Goal: Task Accomplishment & Management: Manage account settings

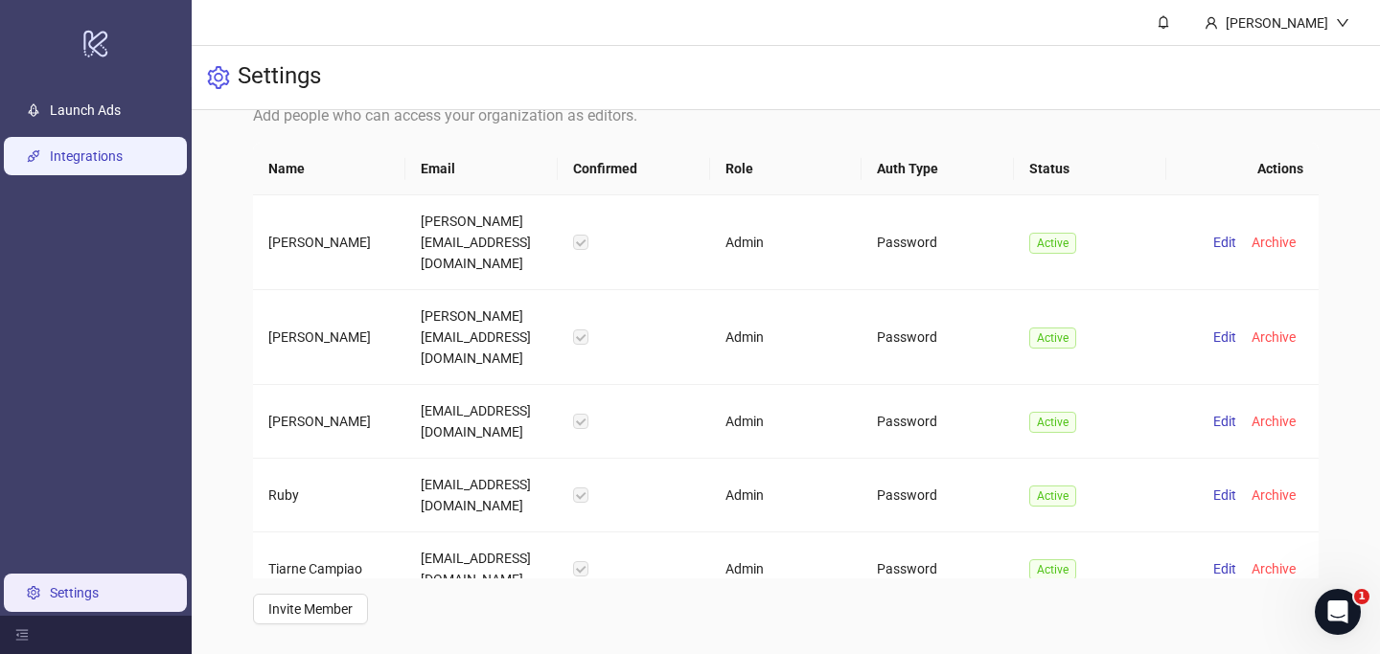
click at [72, 151] on link "Integrations" at bounding box center [86, 156] width 73 height 15
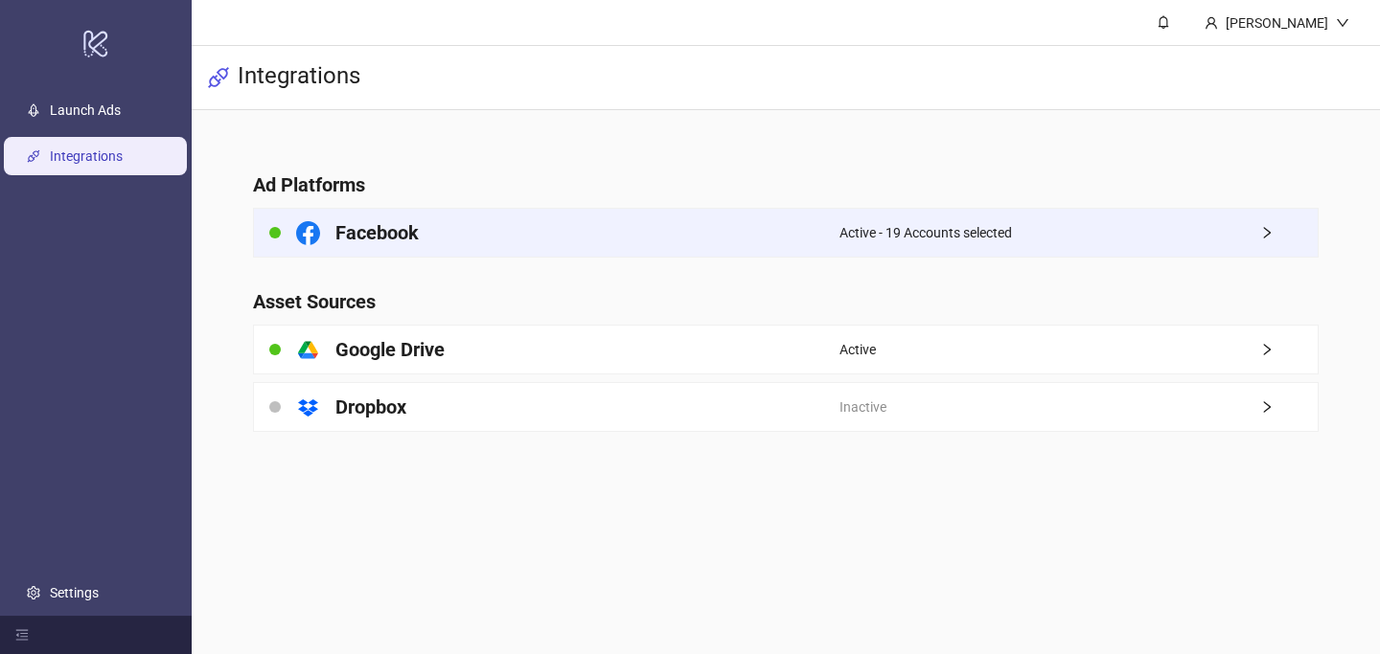
click at [386, 227] on h4 "Facebook" at bounding box center [376, 232] width 83 height 27
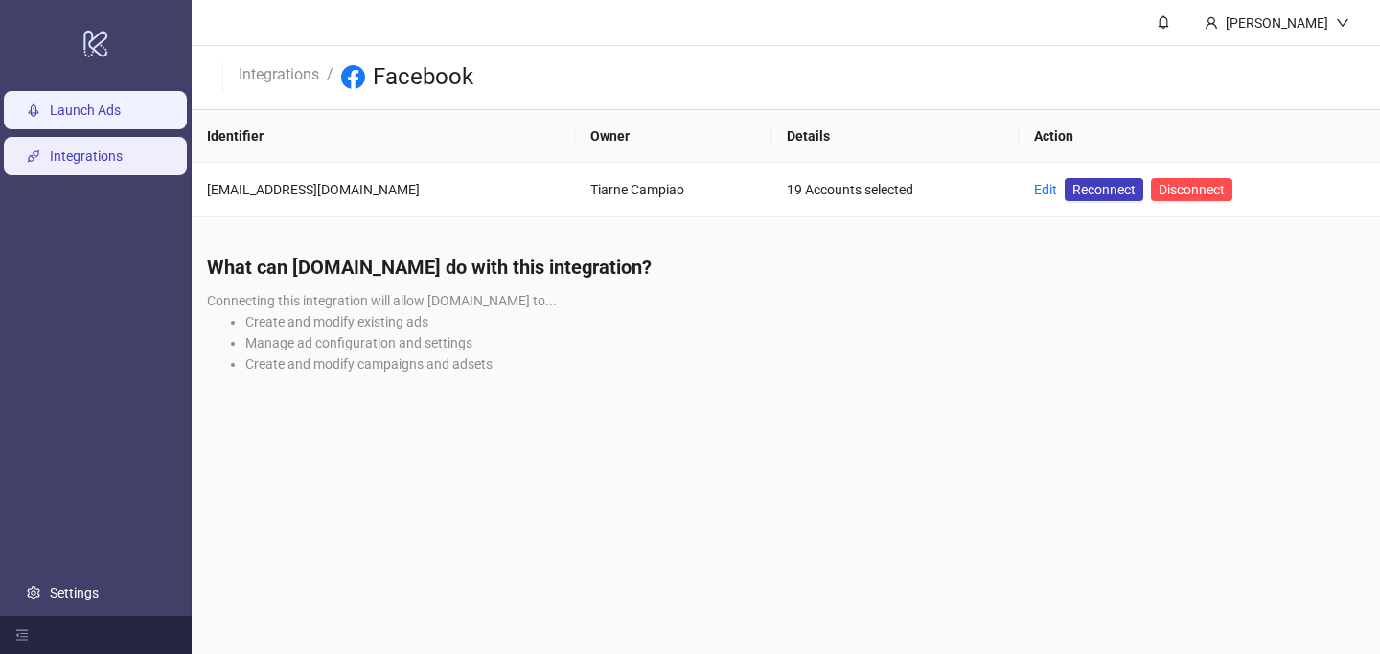
click at [113, 105] on link "Launch Ads" at bounding box center [85, 110] width 71 height 15
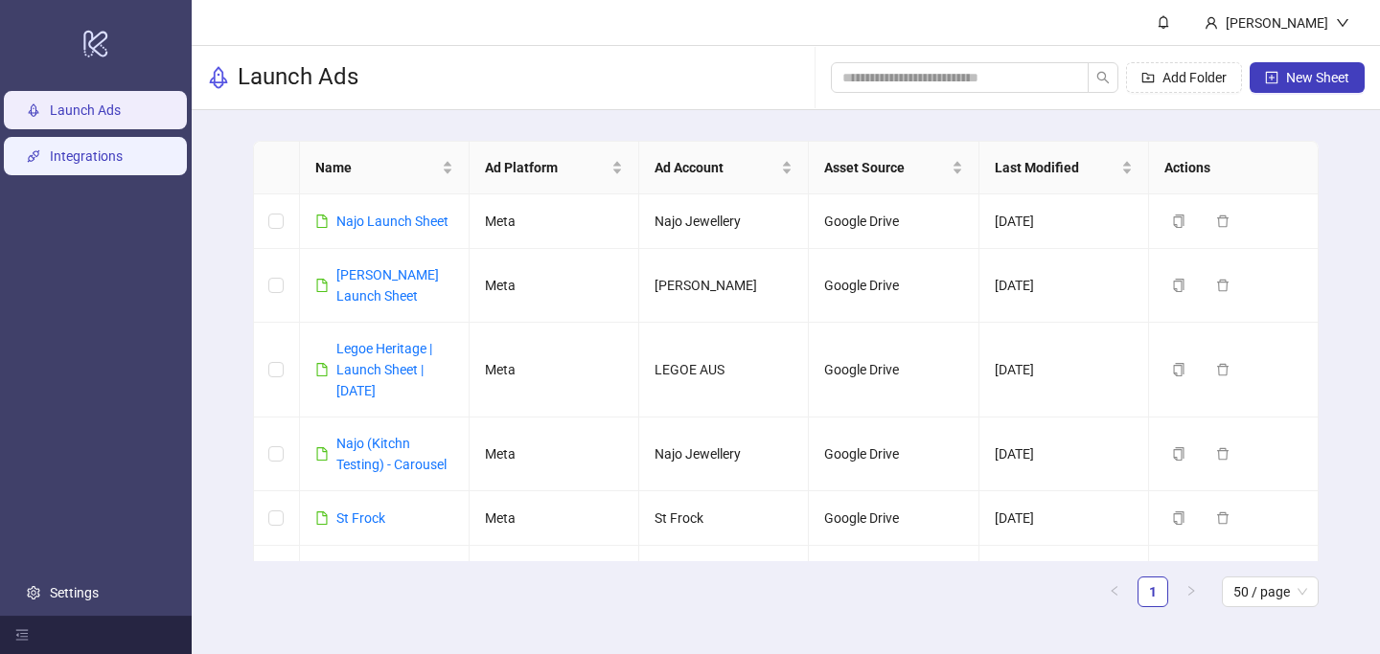
click at [103, 158] on link "Integrations" at bounding box center [86, 156] width 73 height 15
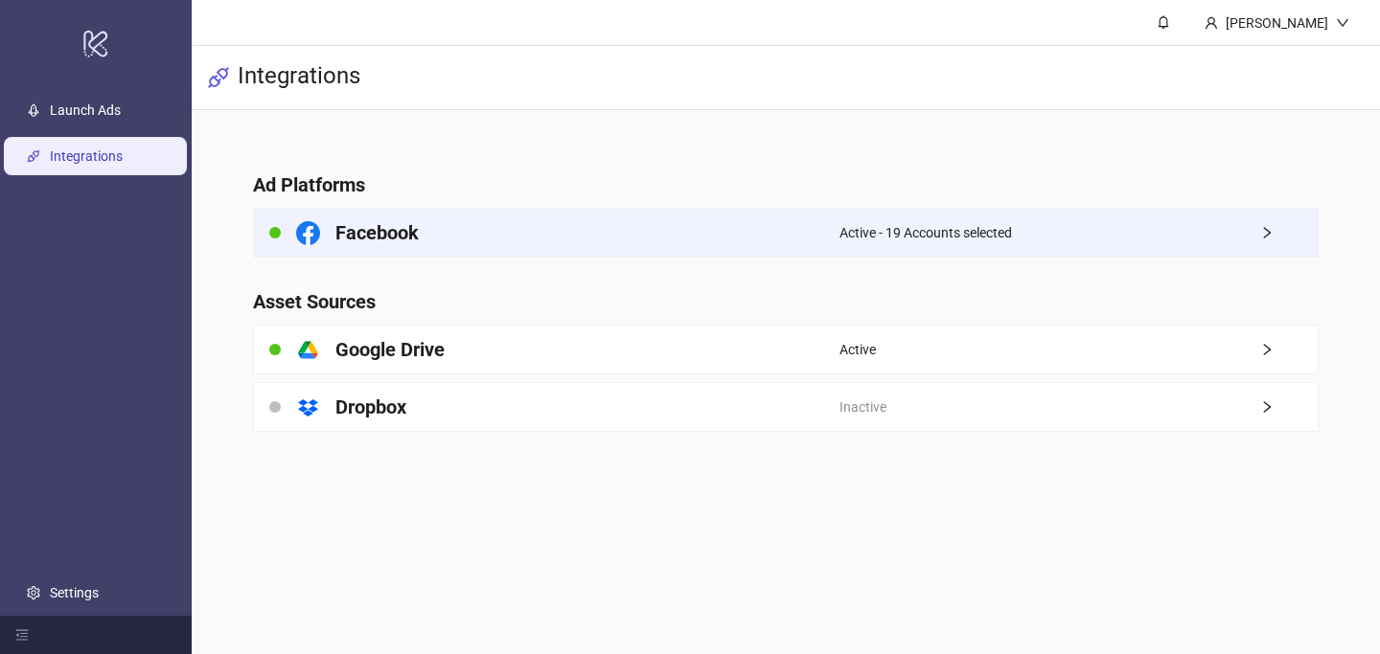
click at [464, 220] on div "Facebook" at bounding box center [546, 233] width 585 height 48
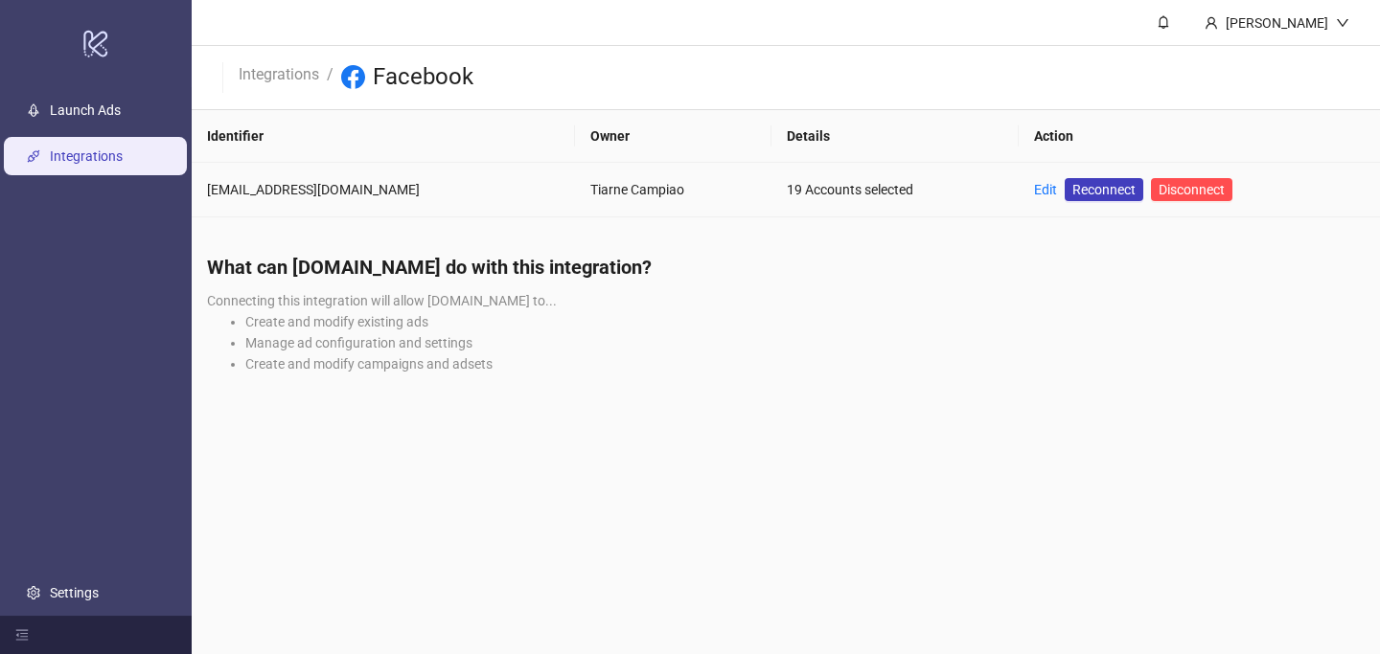
click at [418, 184] on div "[EMAIL_ADDRESS][DOMAIN_NAME]" at bounding box center [383, 189] width 353 height 21
click at [869, 197] on div "19 Accounts selected" at bounding box center [895, 189] width 217 height 21
click at [1034, 190] on link "Edit" at bounding box center [1045, 189] width 23 height 15
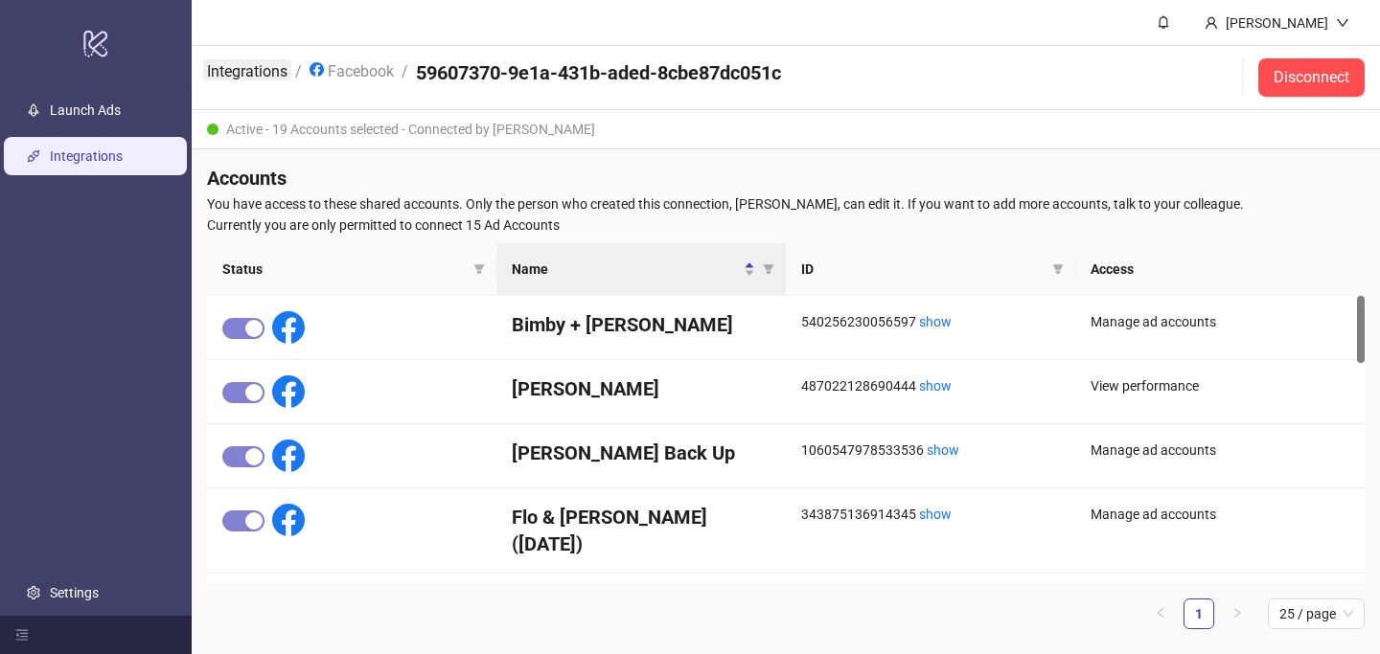
click at [258, 62] on link "Integrations" at bounding box center [247, 69] width 88 height 21
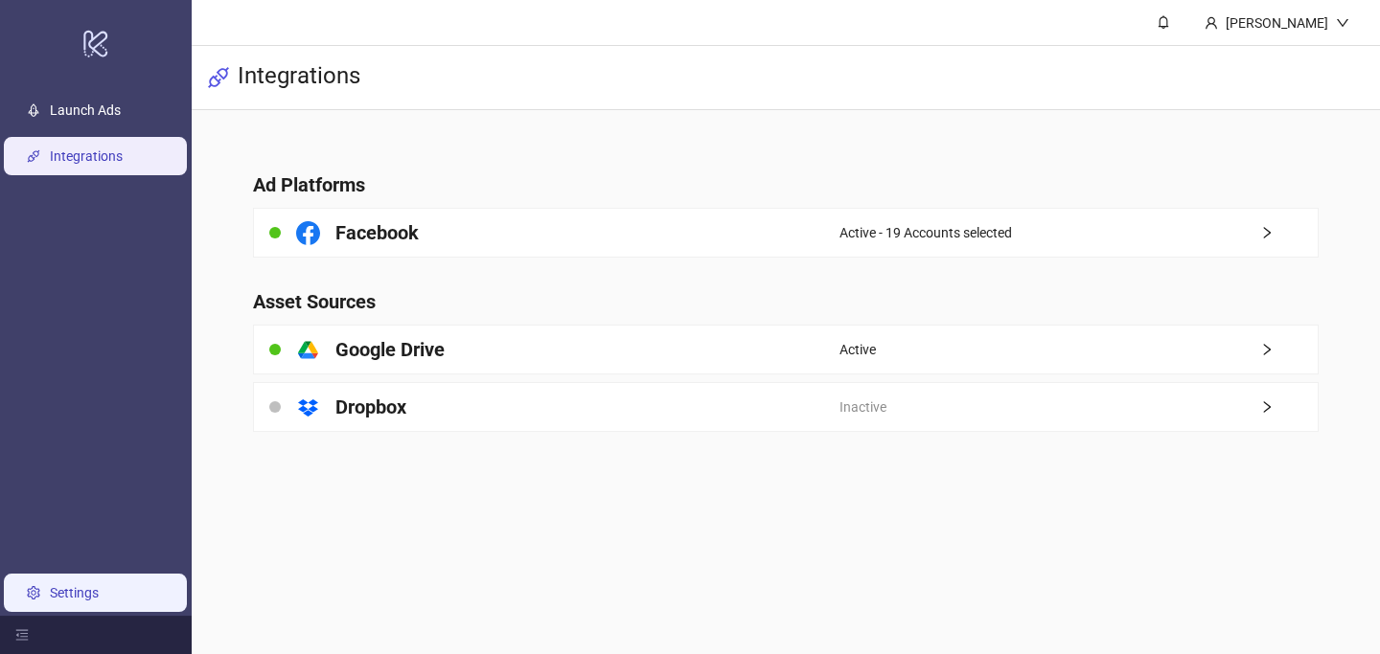
click at [62, 597] on link "Settings" at bounding box center [74, 592] width 49 height 15
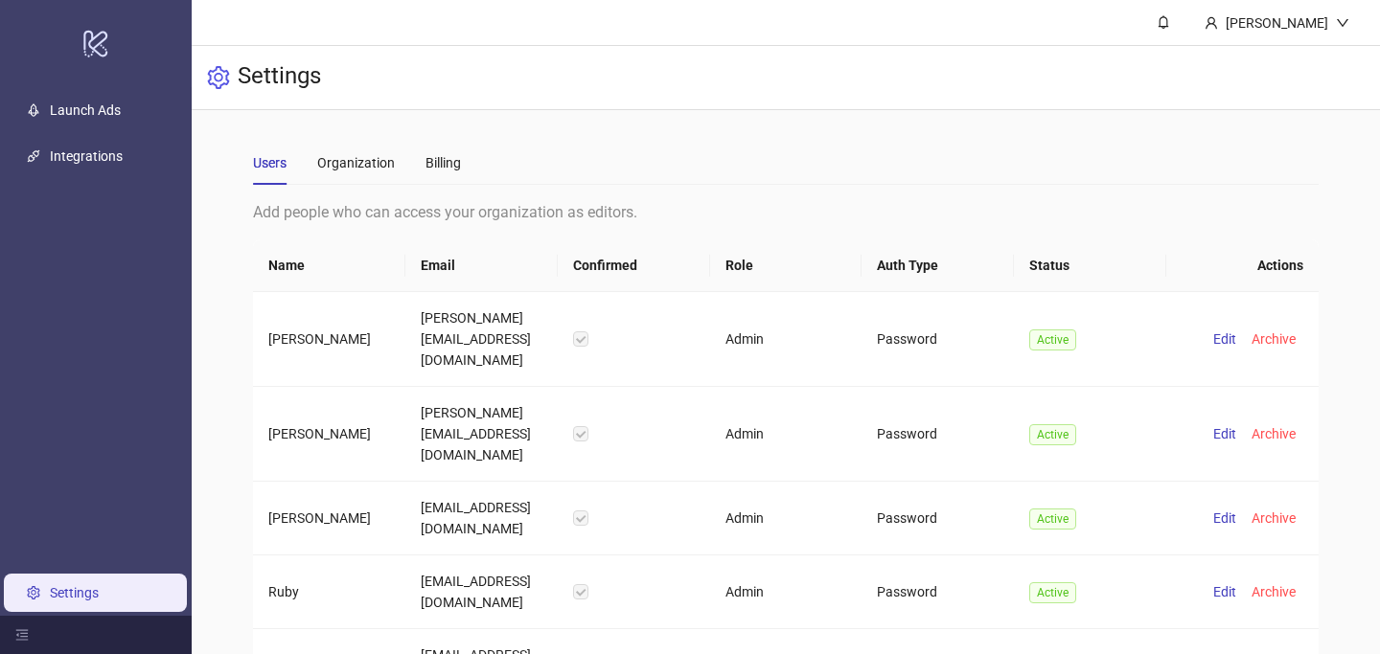
click at [352, 186] on div "Users Organization Billing Add people who can access your organization as edito…" at bounding box center [786, 431] width 1066 height 581
click at [352, 171] on div "Organization" at bounding box center [356, 162] width 78 height 21
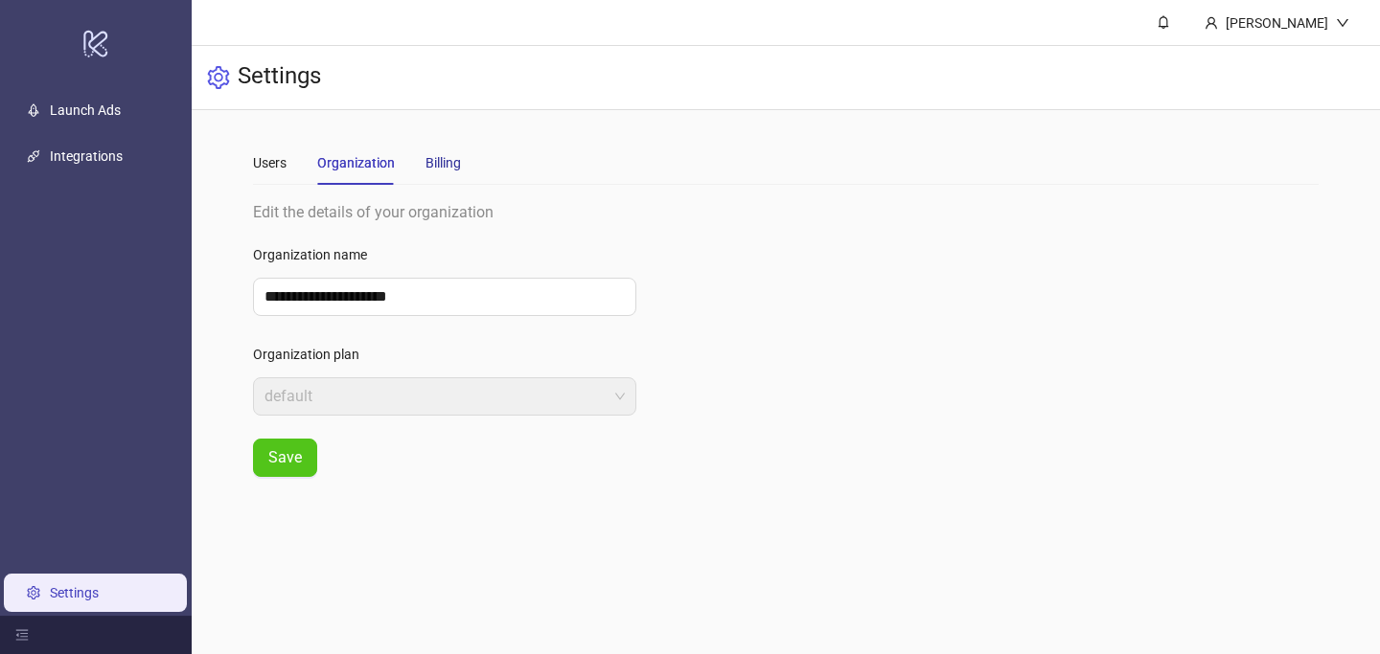
click at [445, 161] on div "Billing" at bounding box center [442, 162] width 35 height 21
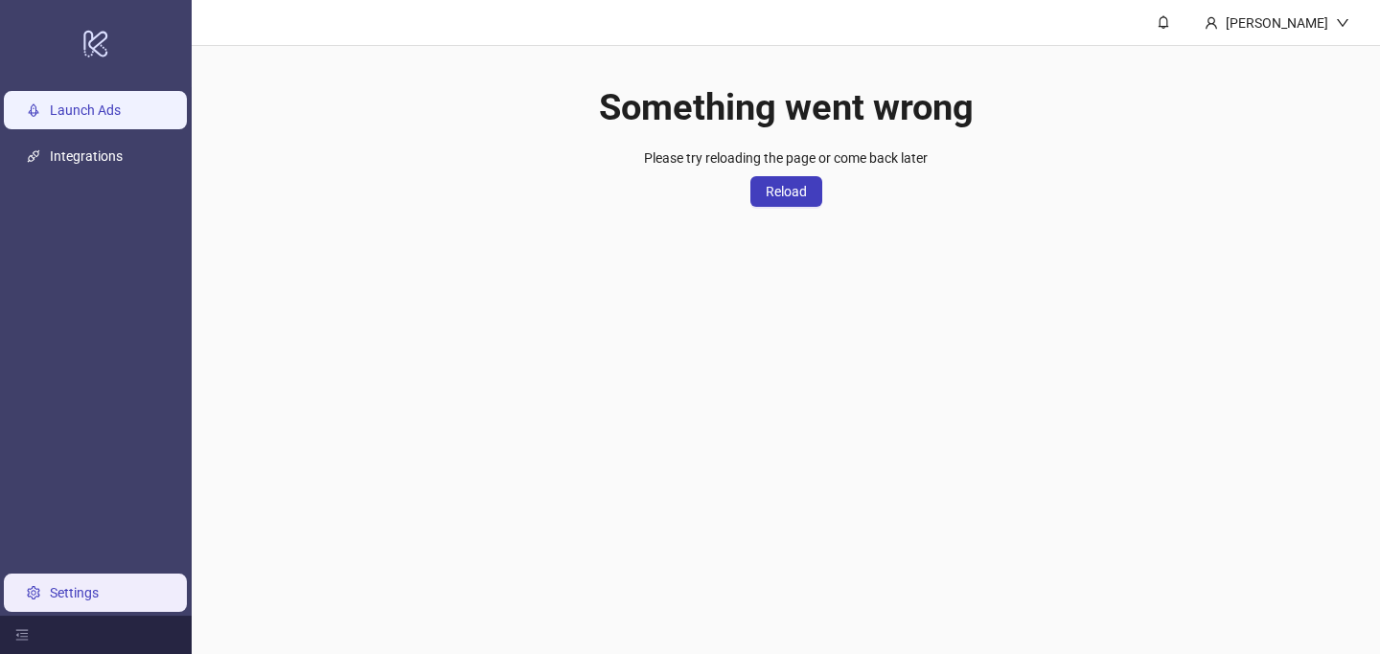
click at [94, 117] on link "Launch Ads" at bounding box center [85, 110] width 71 height 15
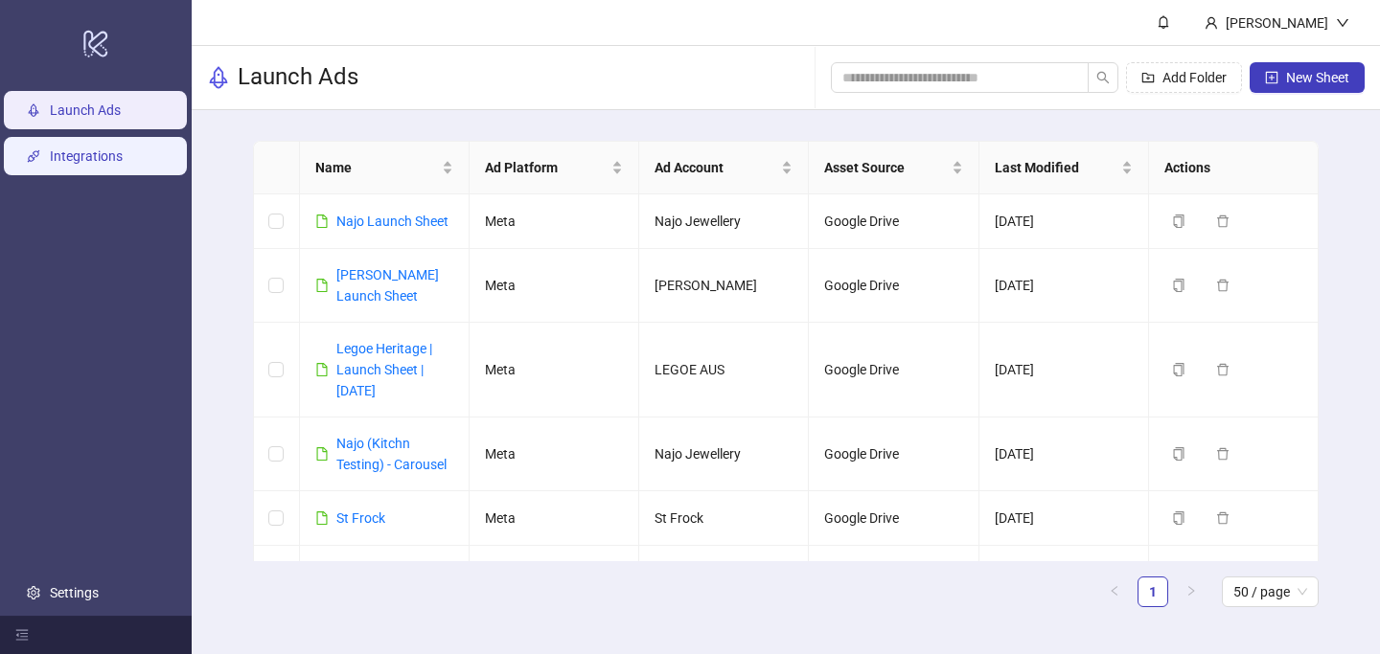
click at [97, 154] on link "Integrations" at bounding box center [86, 156] width 73 height 15
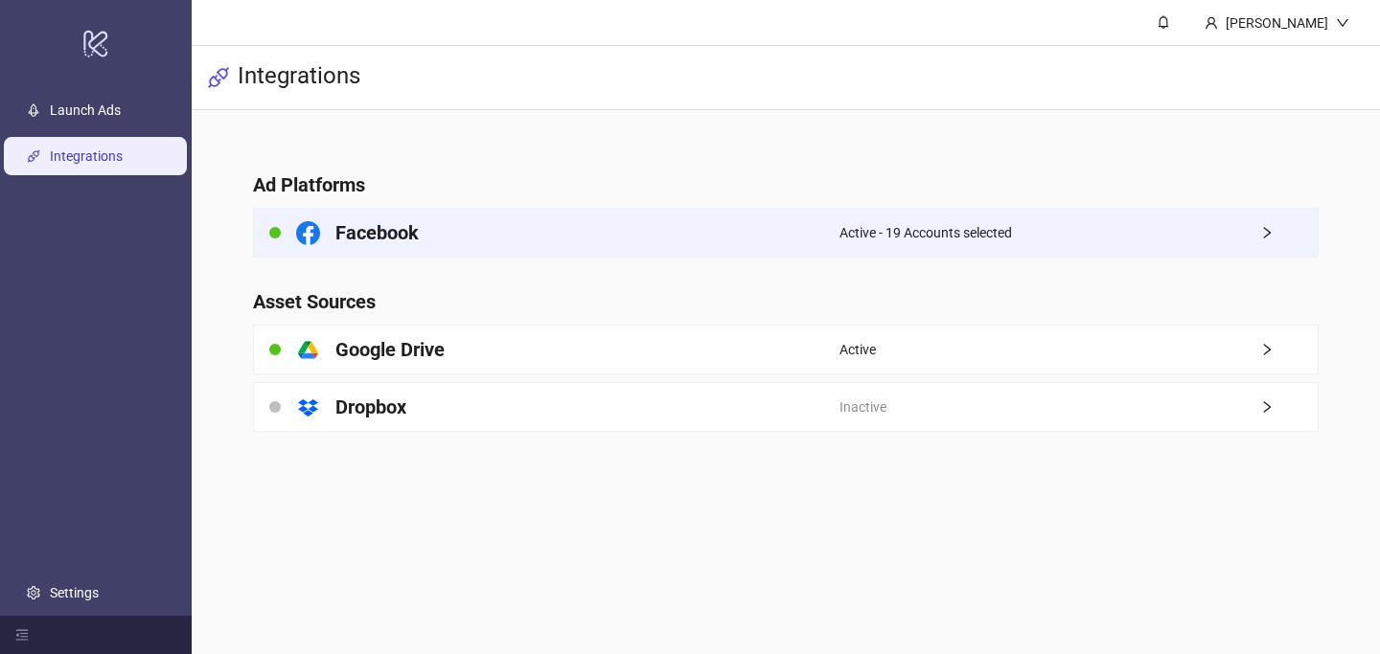
click at [955, 236] on span "Active - 19 Accounts selected" at bounding box center [925, 232] width 172 height 21
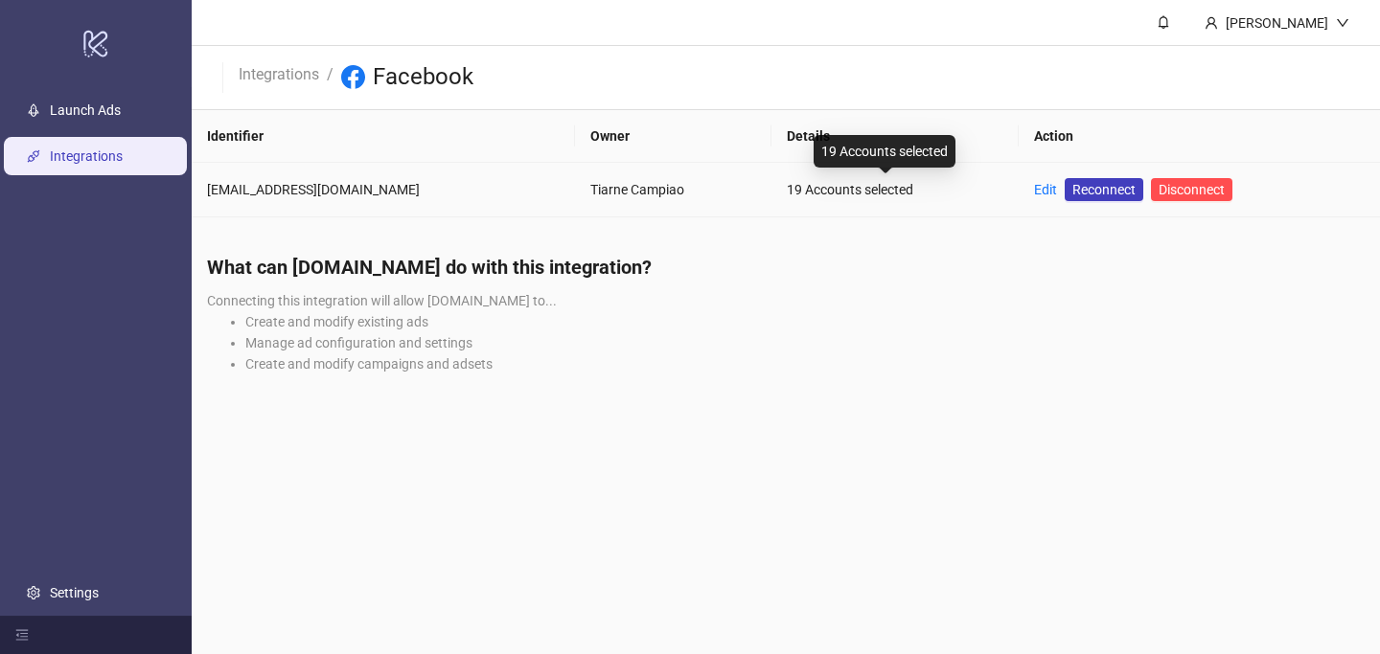
click at [811, 192] on div "19 Accounts selected" at bounding box center [895, 189] width 217 height 21
click at [1034, 189] on link "Edit" at bounding box center [1045, 189] width 23 height 15
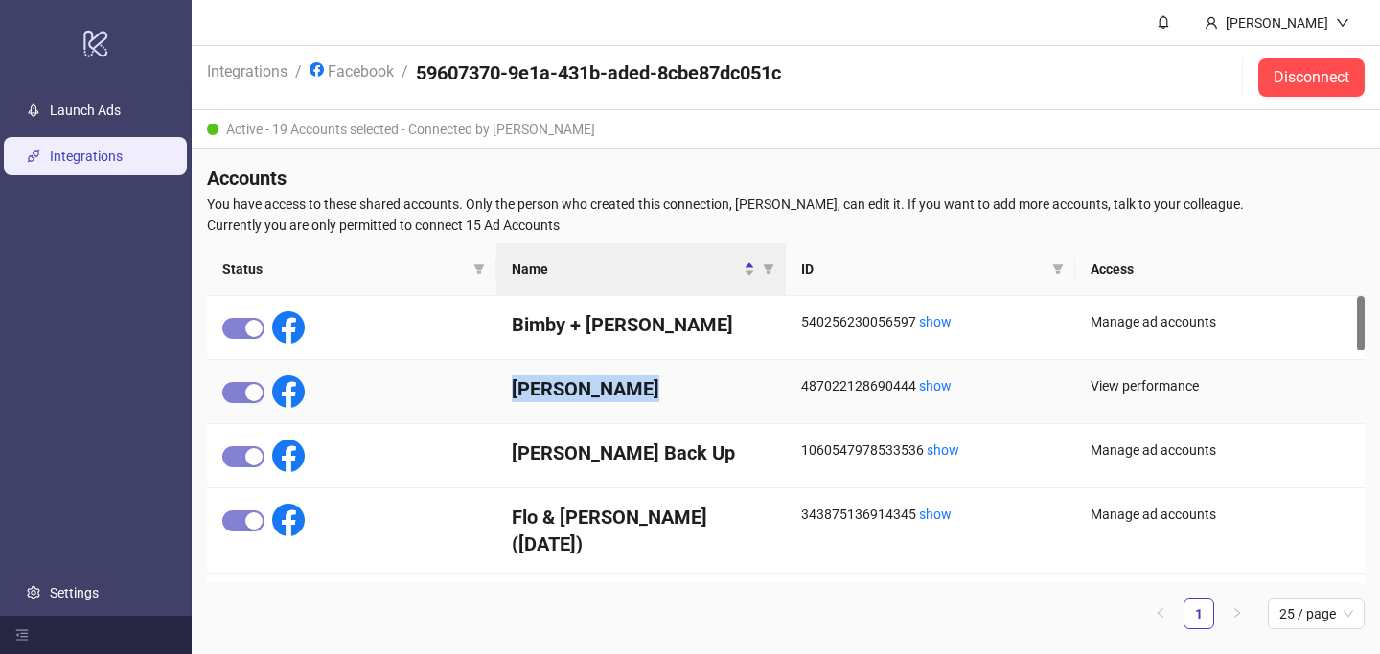
drag, startPoint x: 667, startPoint y: 380, endPoint x: 510, endPoint y: 383, distance: 157.2
click at [510, 383] on div "[PERSON_NAME]" at bounding box center [640, 392] width 289 height 64
copy h4 "[PERSON_NAME]"
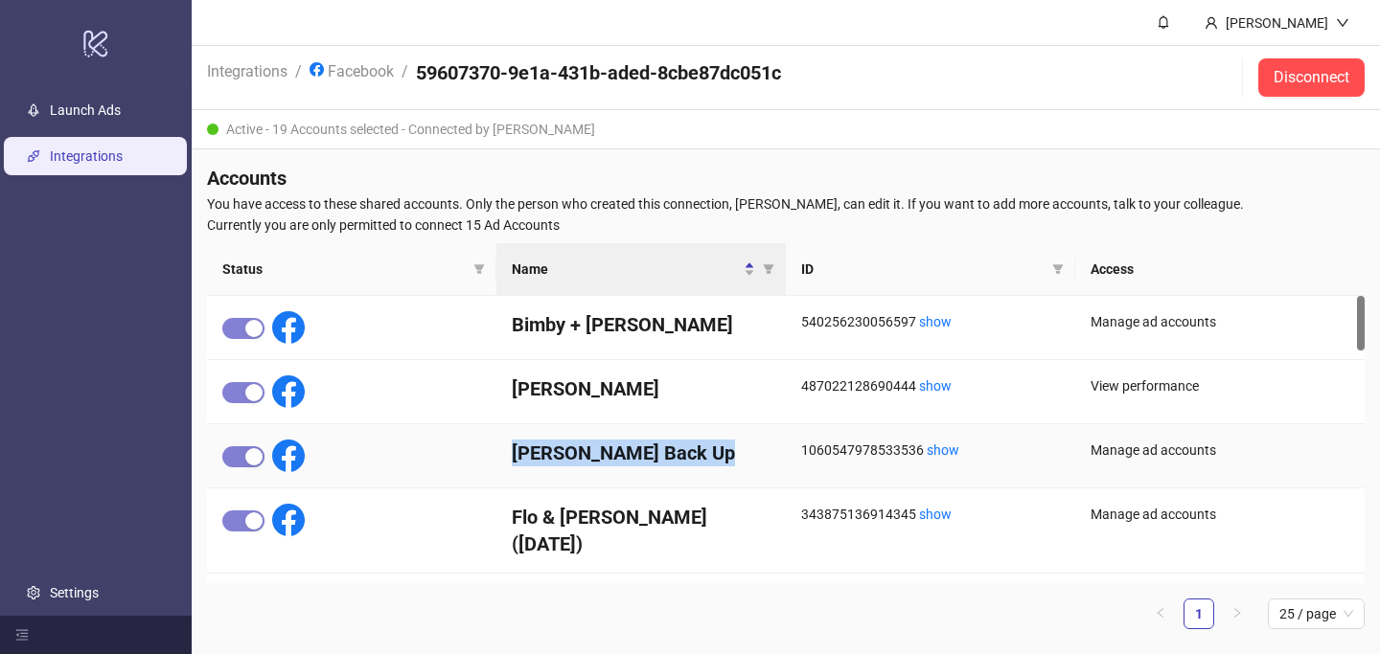
drag, startPoint x: 510, startPoint y: 451, endPoint x: 734, endPoint y: 447, distance: 224.2
click at [735, 447] on div "[PERSON_NAME] Back Up" at bounding box center [640, 456] width 289 height 64
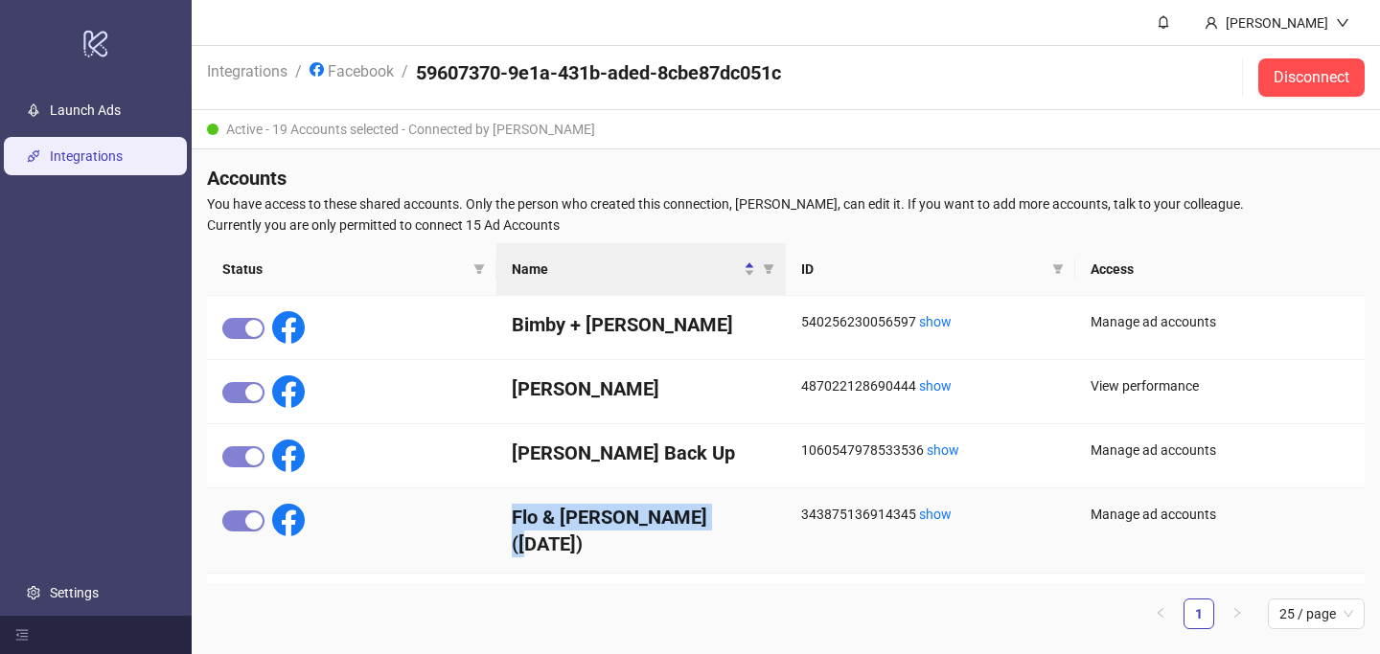
drag, startPoint x: 512, startPoint y: 513, endPoint x: 727, endPoint y: 506, distance: 215.7
click at [727, 506] on h4 "Flo & [PERSON_NAME] ([DATE])" at bounding box center [641, 531] width 259 height 54
copy h4 "Flo & [PERSON_NAME] ([DATE])"
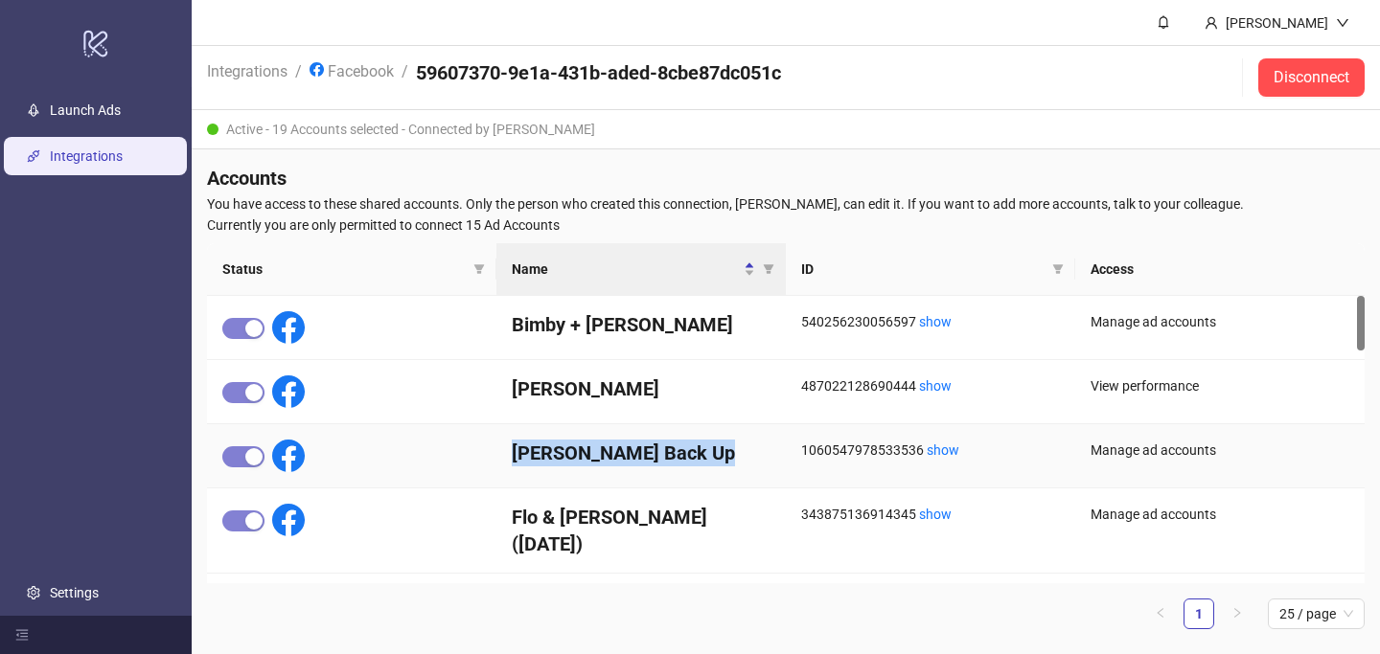
drag, startPoint x: 508, startPoint y: 453, endPoint x: 735, endPoint y: 451, distance: 227.1
click at [735, 451] on div "[PERSON_NAME] Back Up" at bounding box center [640, 456] width 289 height 64
copy h4 "[PERSON_NAME] Back Up"
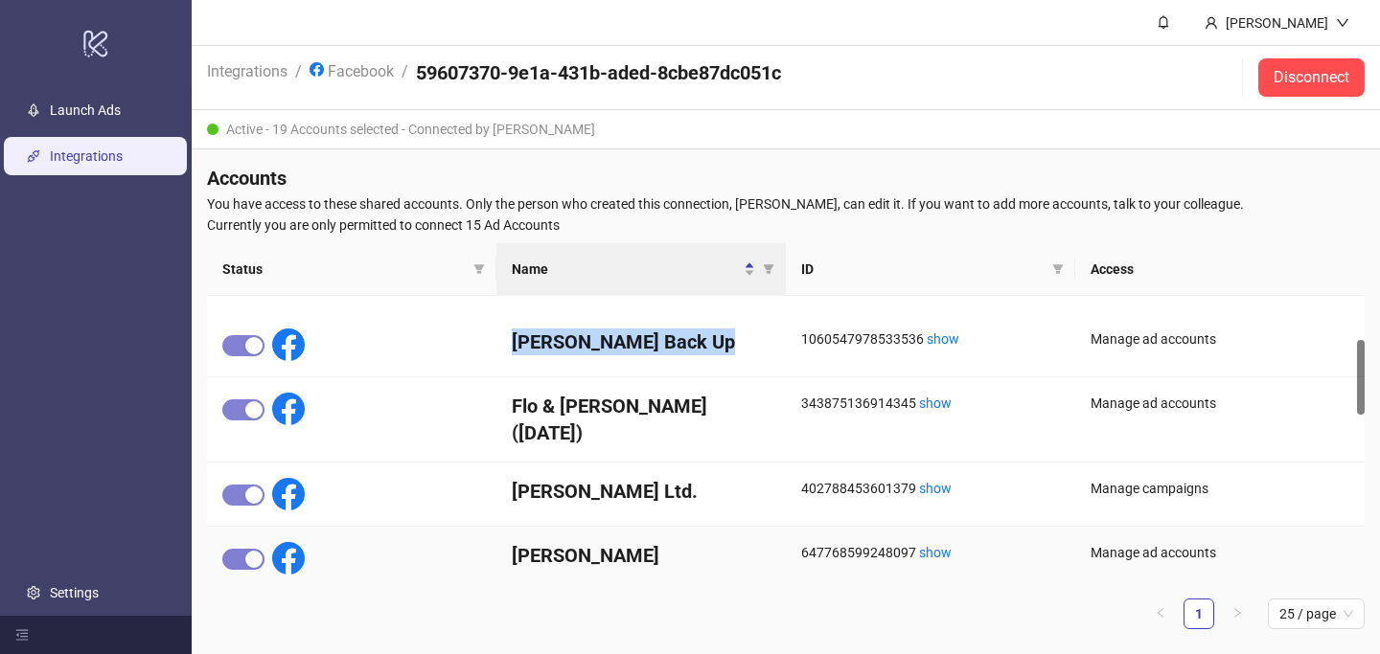
scroll to position [178, 0]
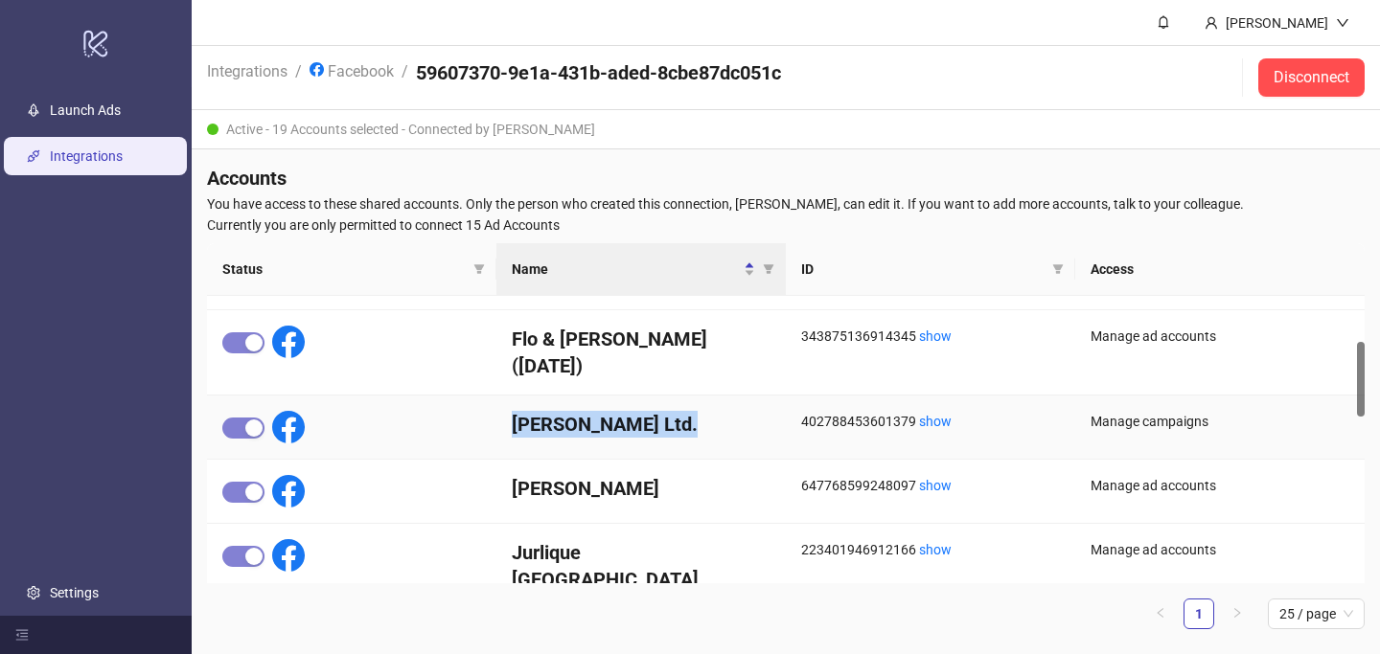
drag, startPoint x: 511, startPoint y: 400, endPoint x: 676, endPoint y: 400, distance: 165.8
click at [676, 400] on div "[PERSON_NAME] Ltd." at bounding box center [640, 428] width 289 height 64
copy h4 "[PERSON_NAME] Ltd."
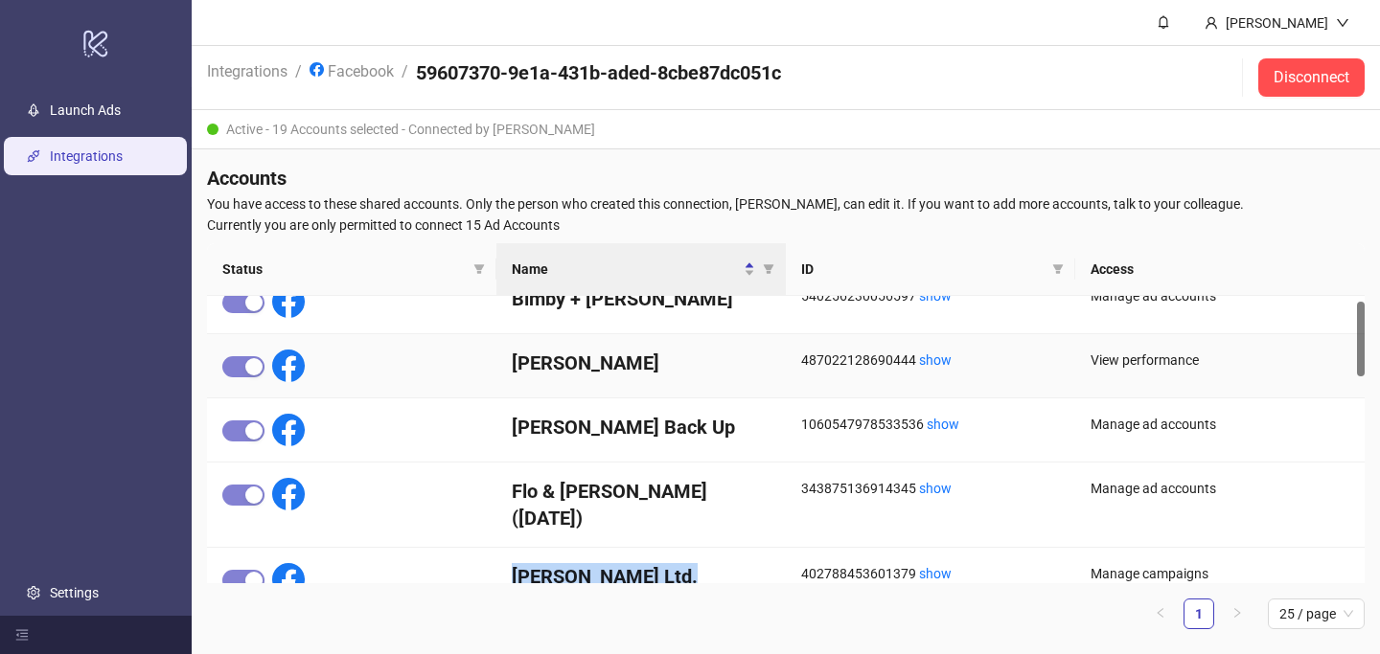
scroll to position [16, 0]
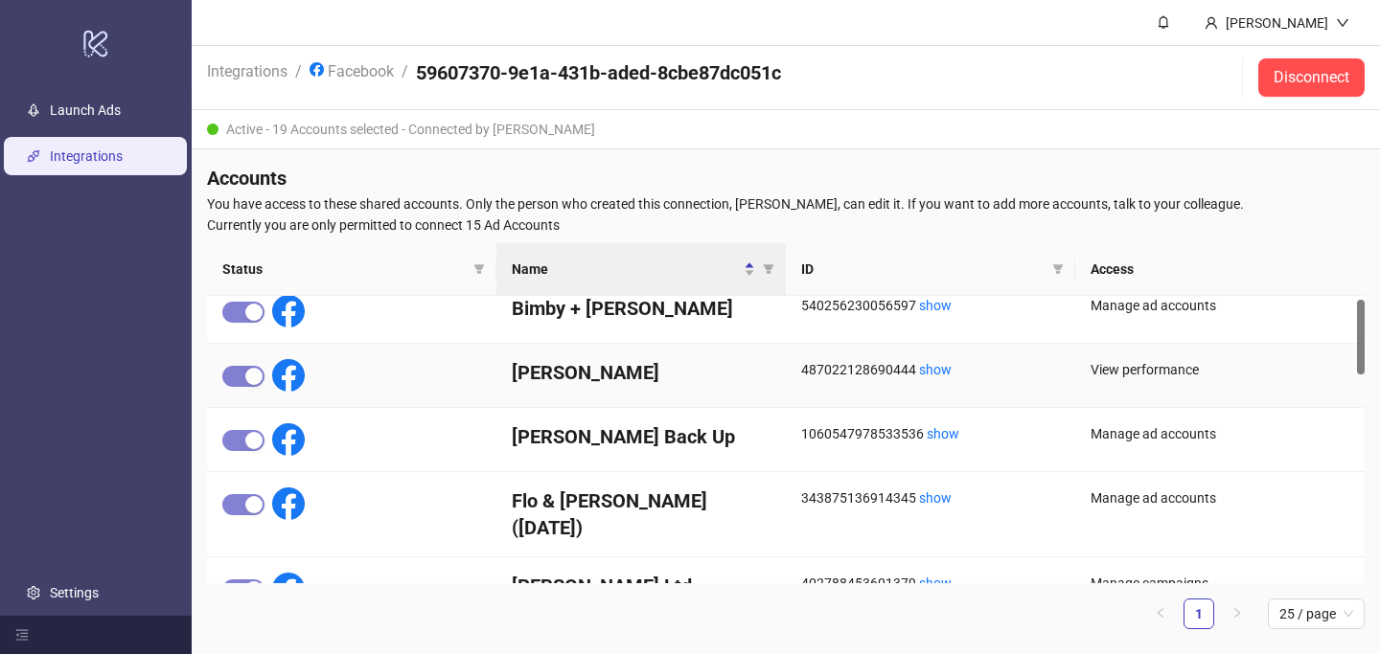
click at [712, 373] on h4 "[PERSON_NAME]" at bounding box center [641, 372] width 259 height 27
drag, startPoint x: 509, startPoint y: 372, endPoint x: 678, endPoint y: 371, distance: 169.6
click at [678, 371] on div "[PERSON_NAME]" at bounding box center [640, 376] width 289 height 64
copy h4 "[PERSON_NAME]"
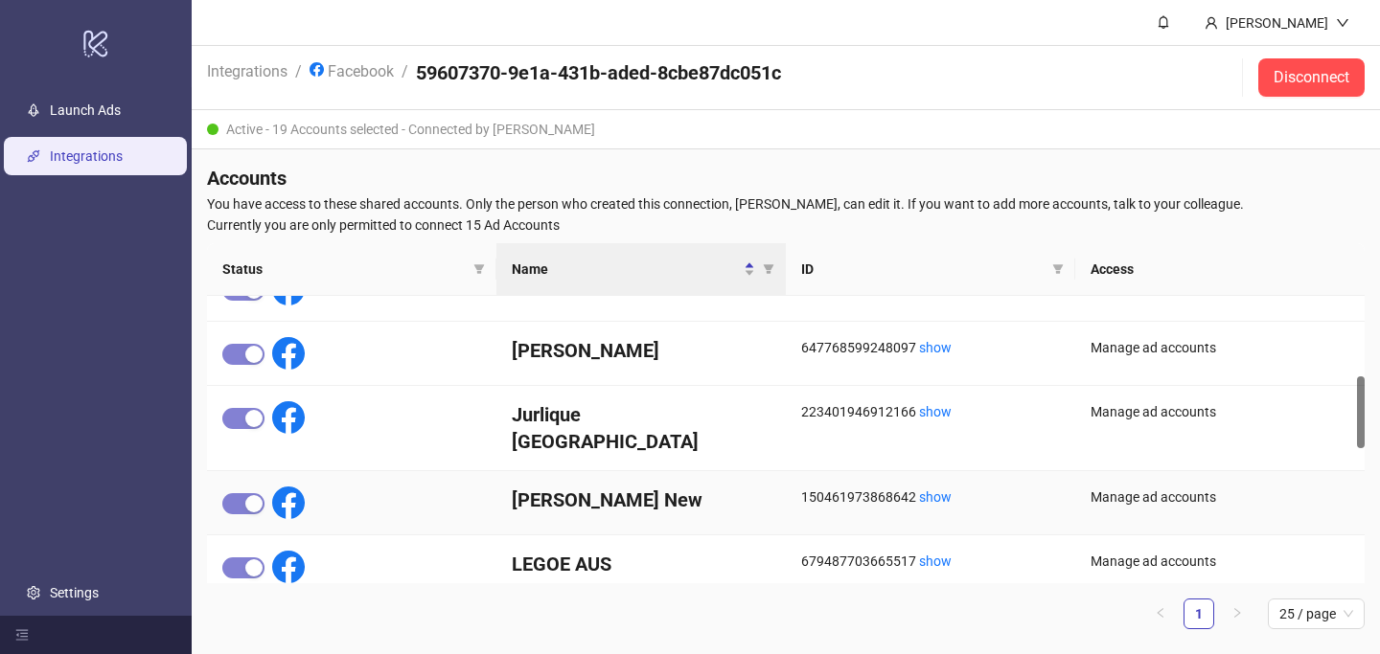
scroll to position [228, 0]
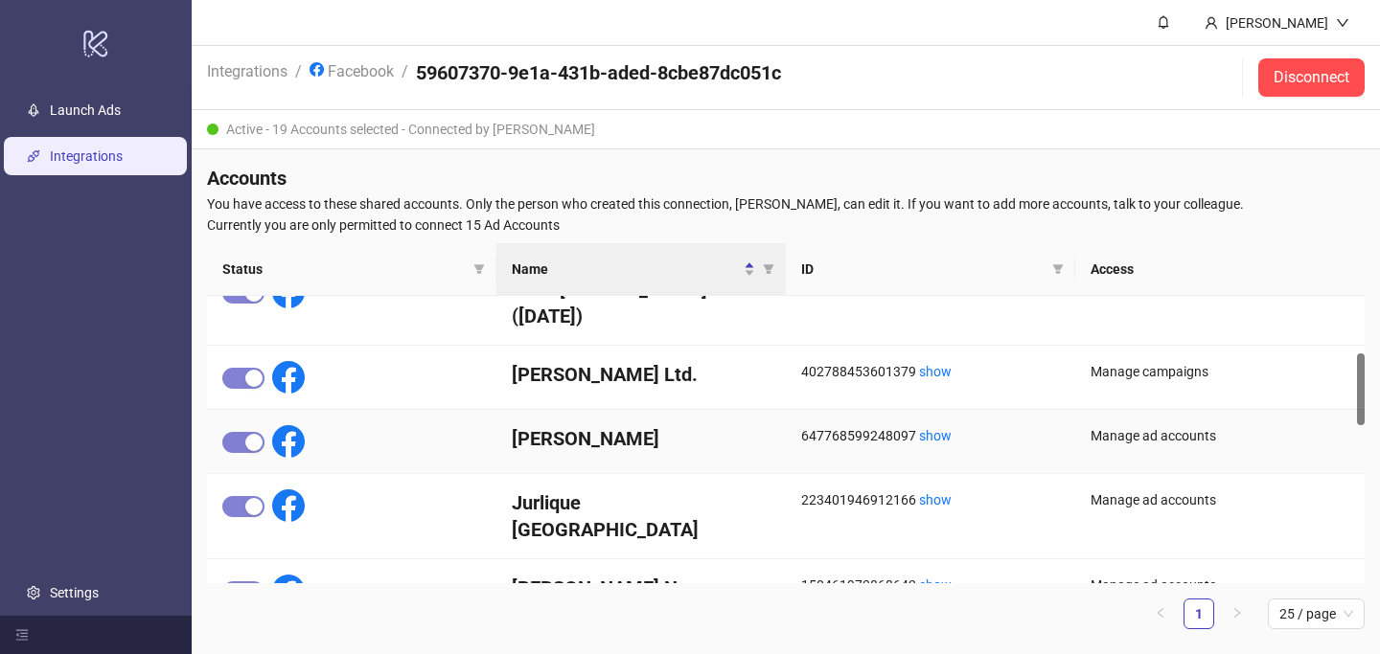
click at [545, 425] on h4 "[PERSON_NAME]" at bounding box center [641, 438] width 259 height 27
copy h4 "[PERSON_NAME]"
drag, startPoint x: 507, startPoint y: 477, endPoint x: 680, endPoint y: 477, distance: 173.4
click at [680, 477] on div "Jurlique [GEOGRAPHIC_DATA]" at bounding box center [640, 516] width 289 height 85
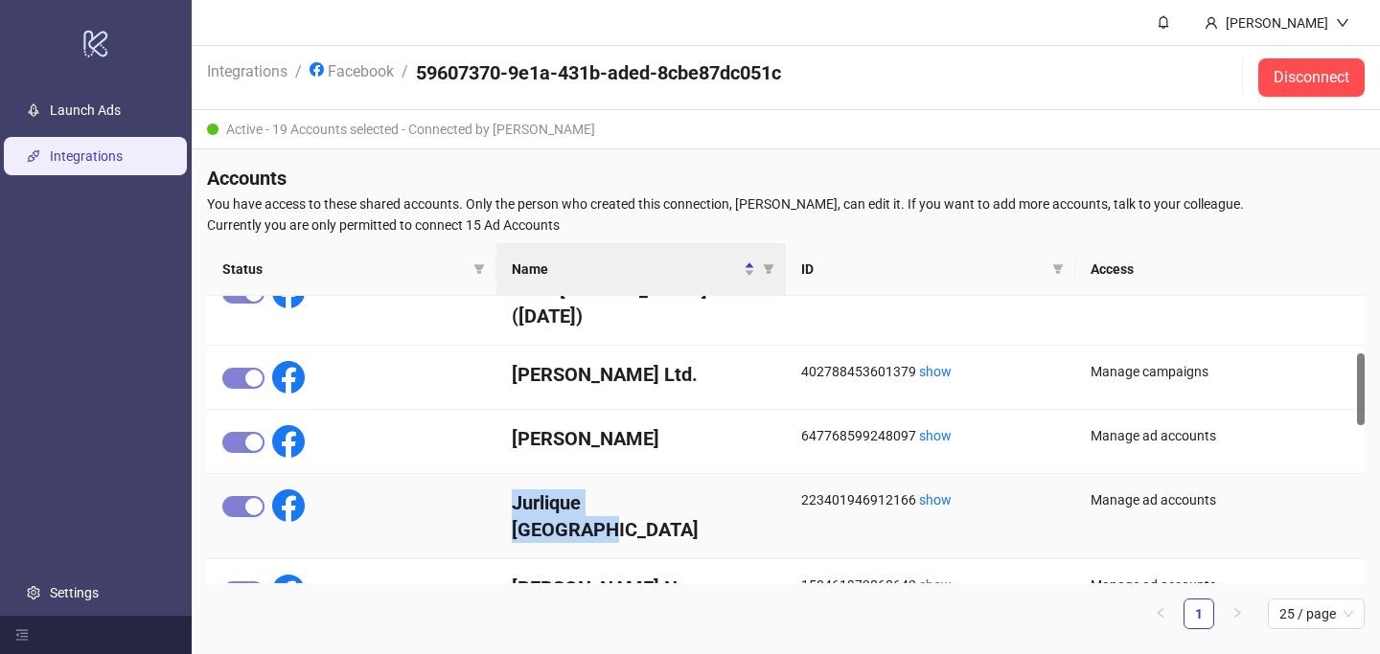
copy h4 "Jurlique [GEOGRAPHIC_DATA]"
drag, startPoint x: 509, startPoint y: 541, endPoint x: 637, endPoint y: 541, distance: 128.4
click at [637, 560] on div "[PERSON_NAME] New" at bounding box center [640, 592] width 289 height 64
copy h4 "[PERSON_NAME] New"
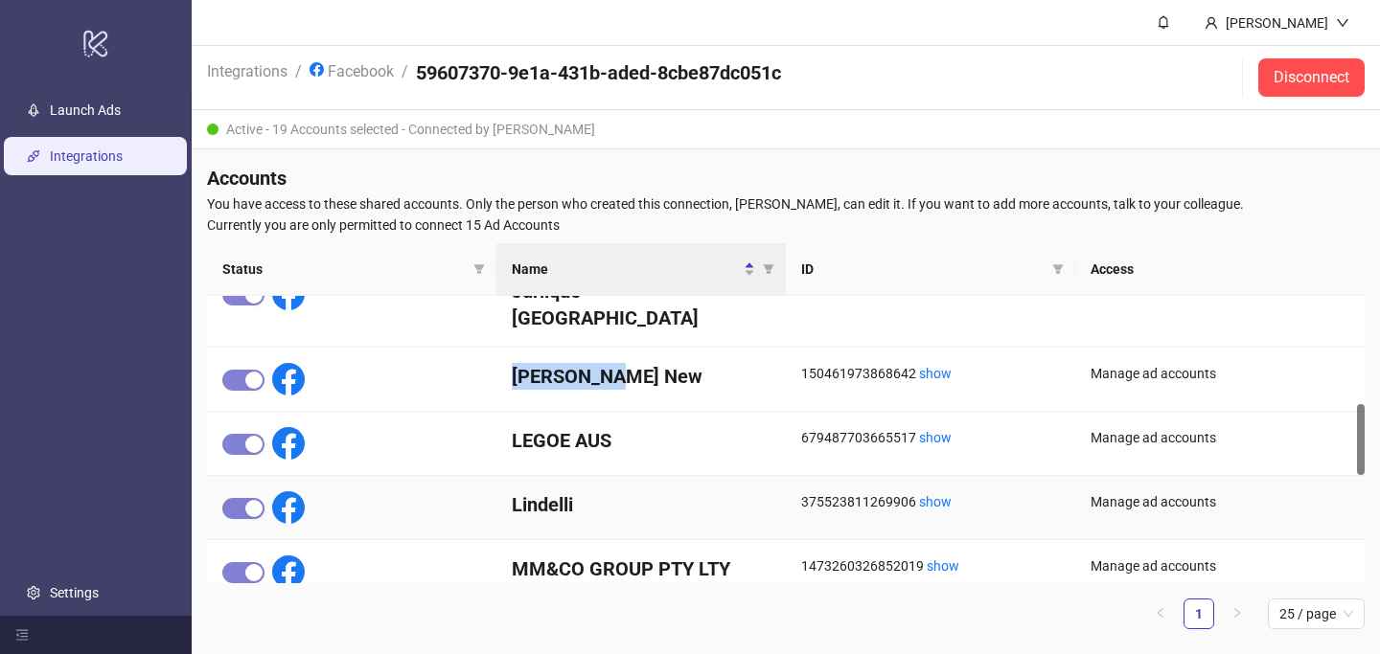
scroll to position [493, 0]
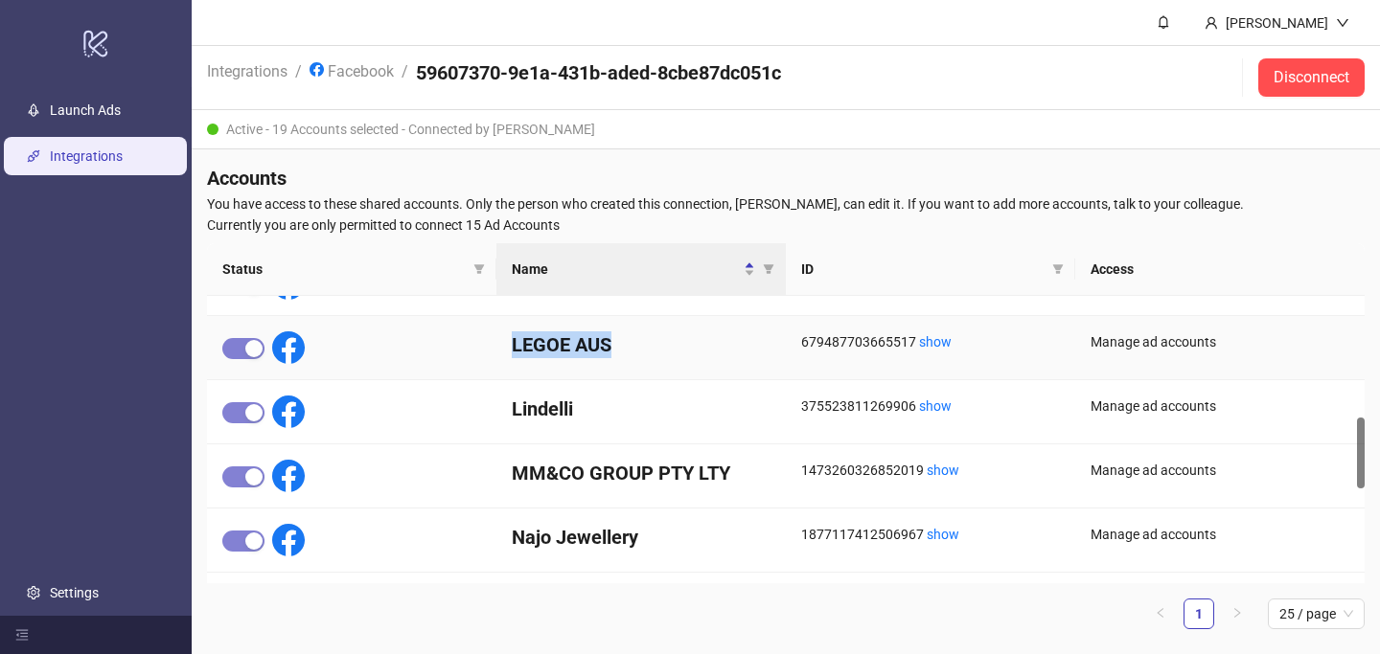
drag, startPoint x: 510, startPoint y: 340, endPoint x: 623, endPoint y: 340, distance: 113.1
click at [623, 340] on div "LEGOE AUS" at bounding box center [640, 348] width 289 height 64
copy h4 "LEGOE AUS"
click at [529, 400] on h4 "Lindelli" at bounding box center [641, 409] width 259 height 27
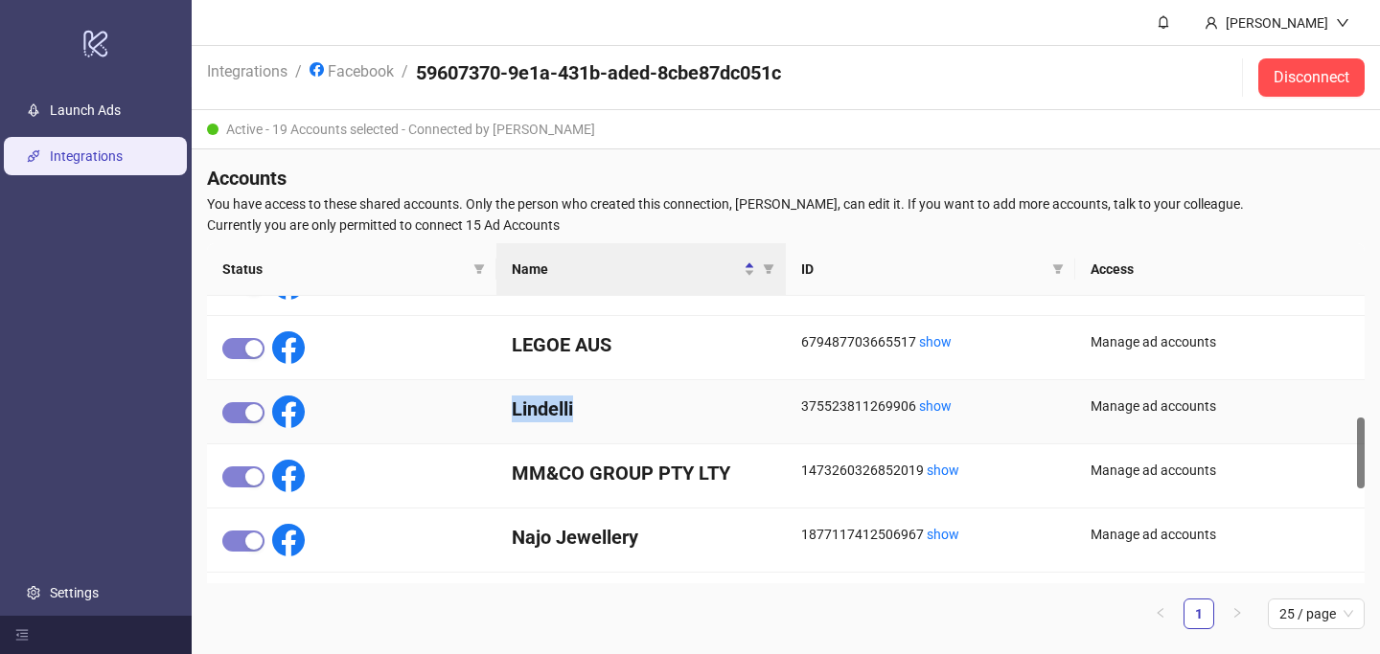
copy h4 "Lindelli"
drag, startPoint x: 510, startPoint y: 475, endPoint x: 732, endPoint y: 464, distance: 222.6
click at [732, 464] on div "MM&CO GROUP PTY LTY" at bounding box center [640, 477] width 289 height 64
drag, startPoint x: 505, startPoint y: 539, endPoint x: 695, endPoint y: 539, distance: 189.7
click at [695, 539] on div "Najo Jewellery" at bounding box center [640, 541] width 289 height 64
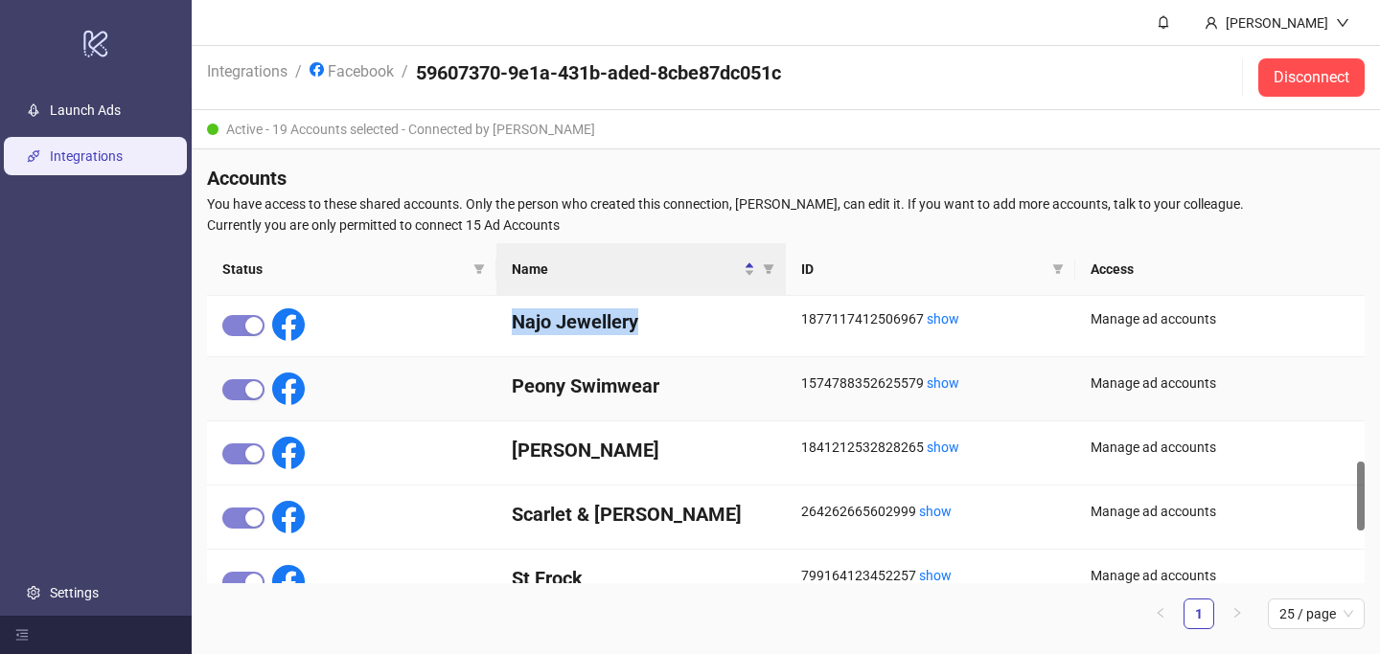
scroll to position [712, 0]
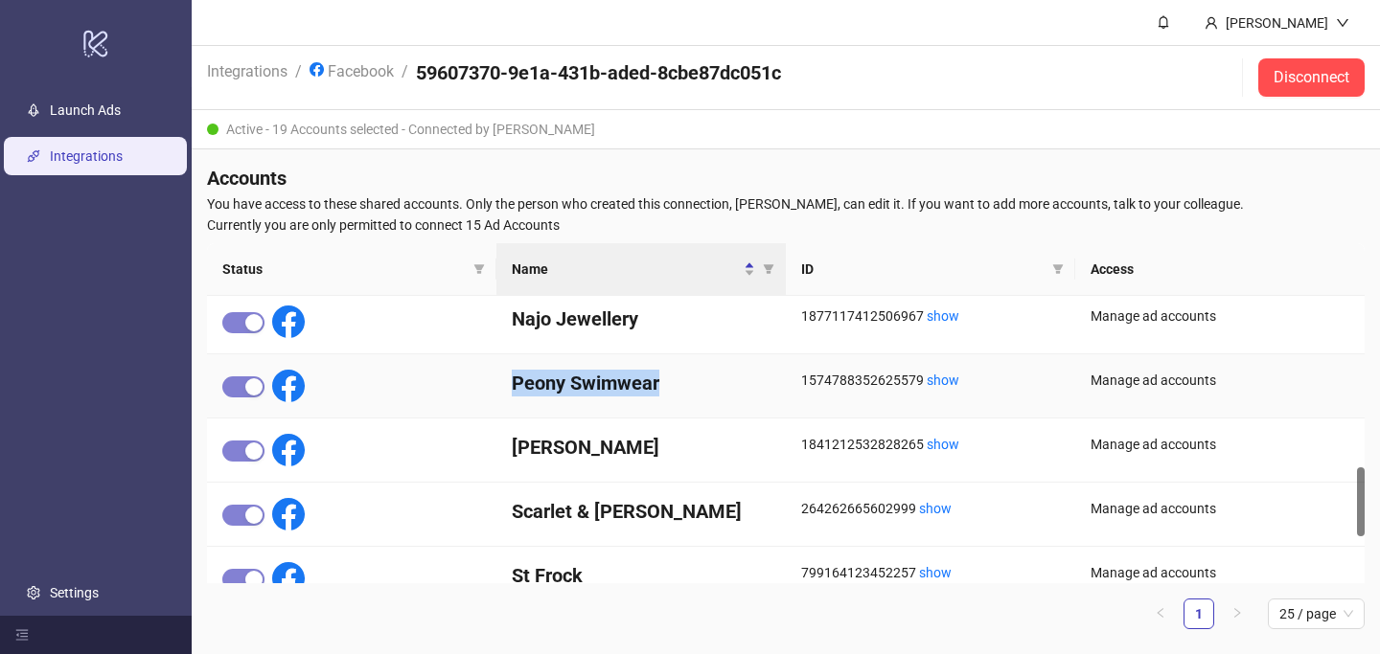
drag, startPoint x: 507, startPoint y: 384, endPoint x: 696, endPoint y: 384, distance: 188.7
click at [696, 384] on div "Peony Swimwear" at bounding box center [640, 386] width 289 height 64
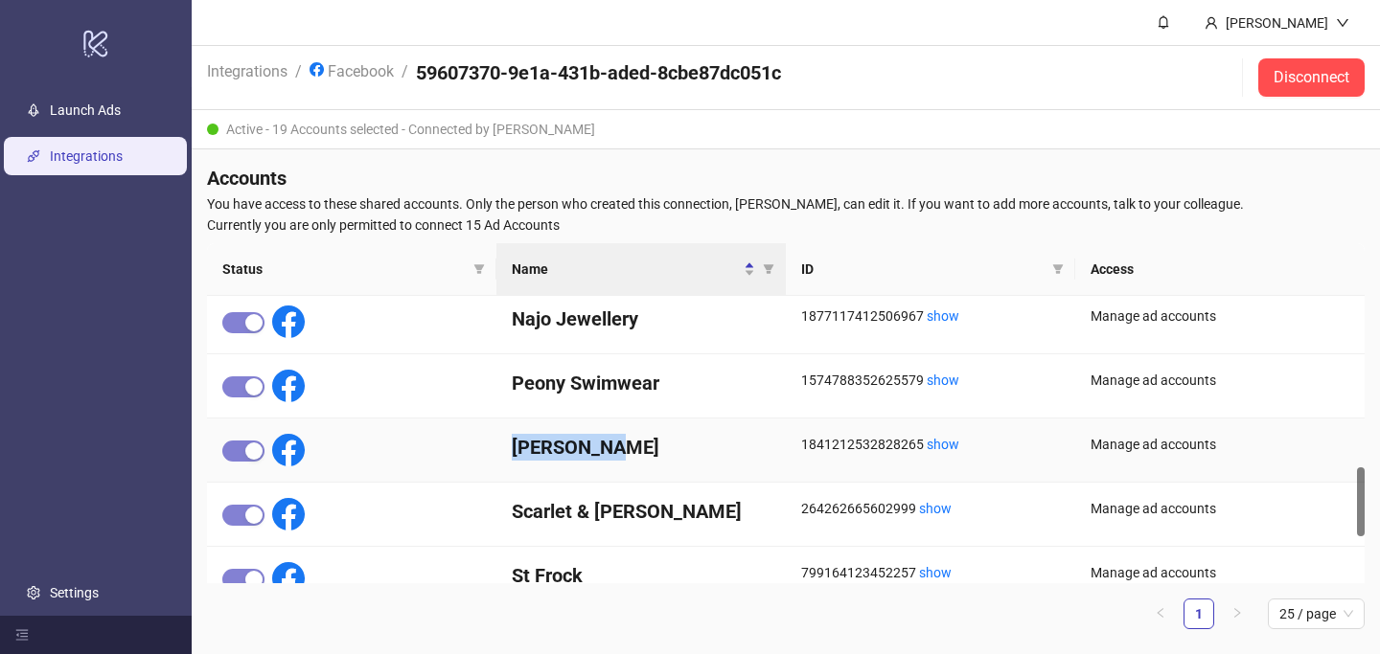
drag, startPoint x: 510, startPoint y: 450, endPoint x: 644, endPoint y: 449, distance: 134.1
click at [644, 449] on div "[PERSON_NAME]" at bounding box center [640, 451] width 289 height 64
drag, startPoint x: 499, startPoint y: 513, endPoint x: 662, endPoint y: 512, distance: 162.9
click at [662, 512] on div "Scarlet & [PERSON_NAME]" at bounding box center [640, 515] width 289 height 64
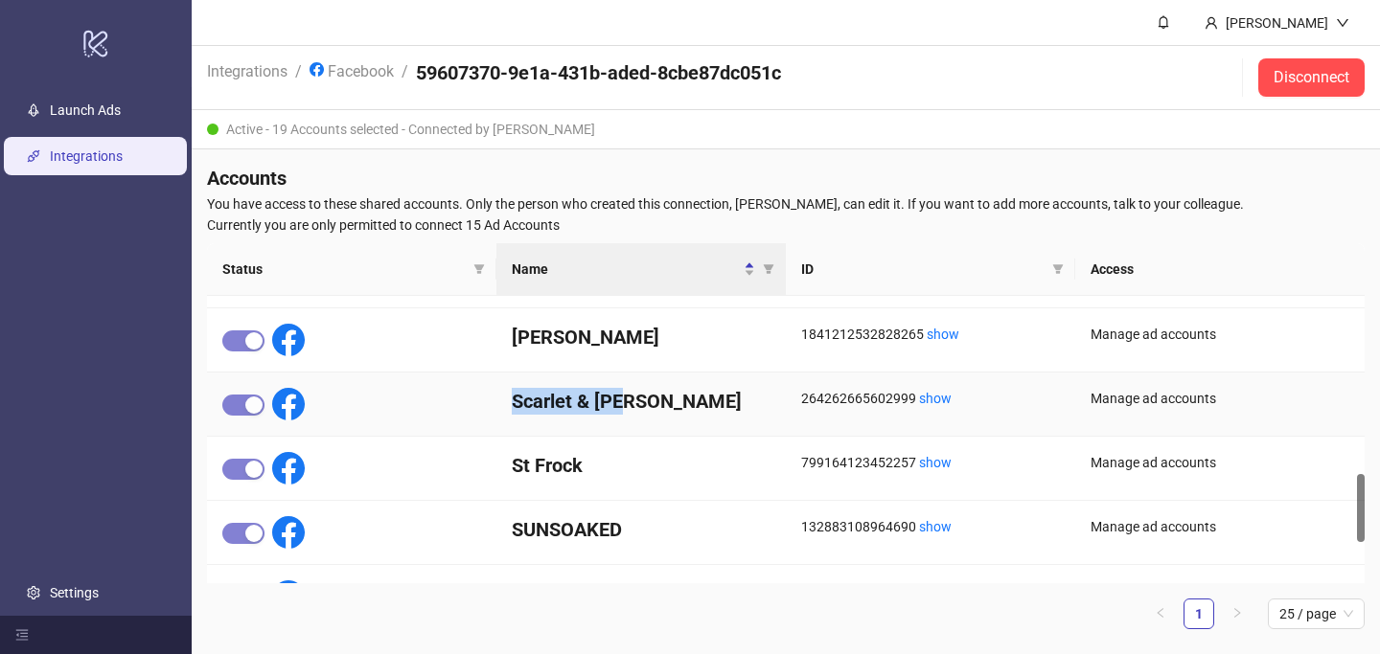
scroll to position [830, 0]
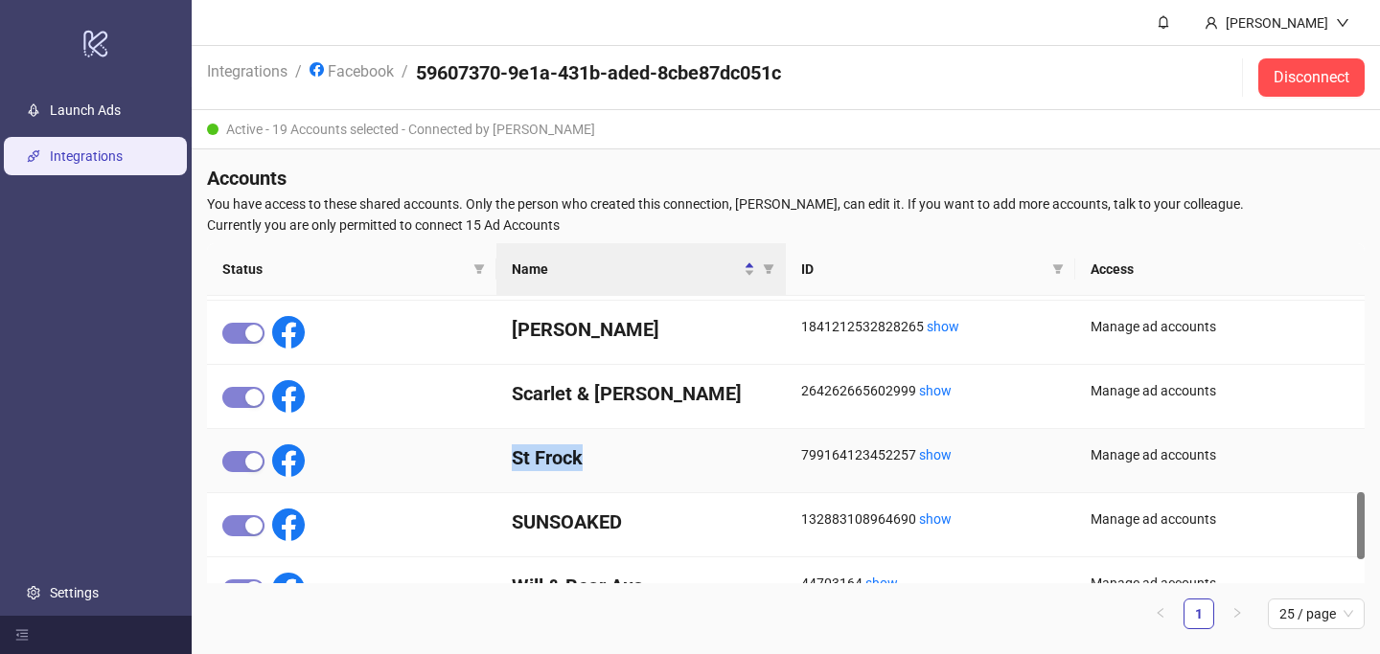
drag, startPoint x: 503, startPoint y: 449, endPoint x: 611, endPoint y: 449, distance: 108.3
click at [611, 449] on div "St Frock" at bounding box center [640, 461] width 289 height 64
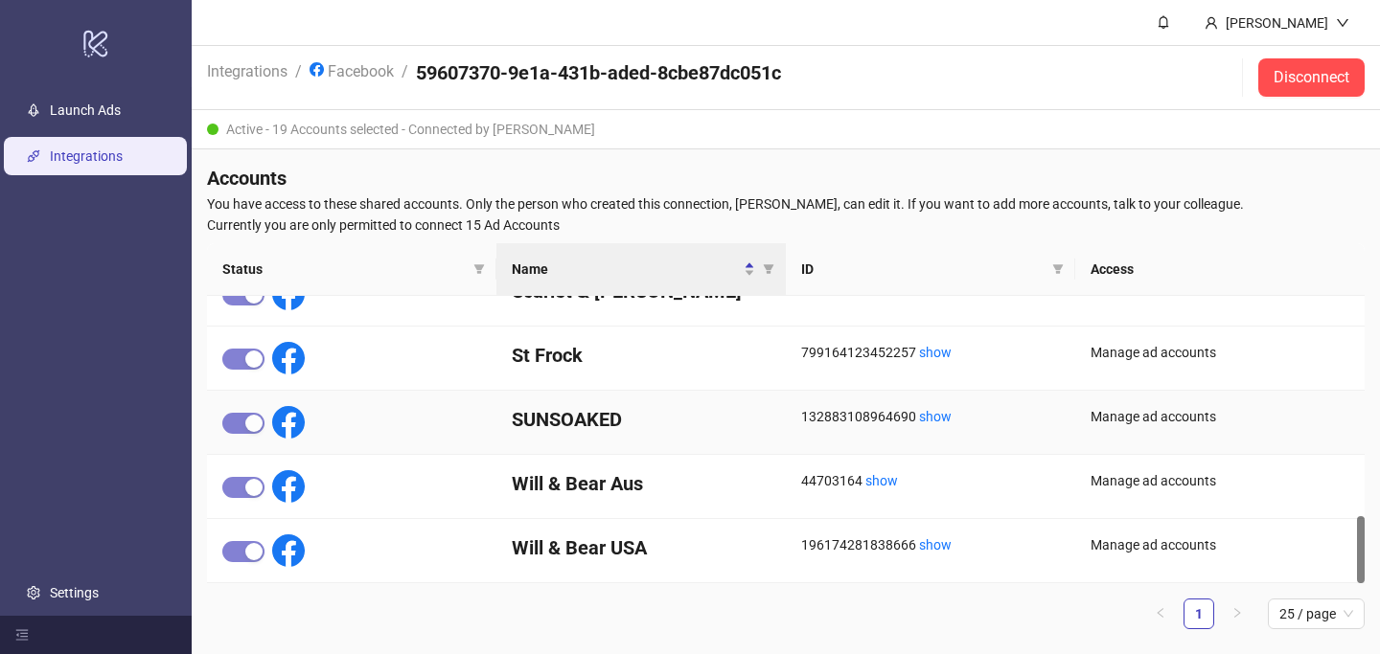
click at [557, 425] on h4 "SUNSOAKED" at bounding box center [641, 419] width 259 height 27
drag, startPoint x: 507, startPoint y: 478, endPoint x: 705, endPoint y: 477, distance: 198.3
click at [705, 478] on div "Will & Bear Aus" at bounding box center [640, 487] width 289 height 64
drag, startPoint x: 509, startPoint y: 540, endPoint x: 677, endPoint y: 549, distance: 168.8
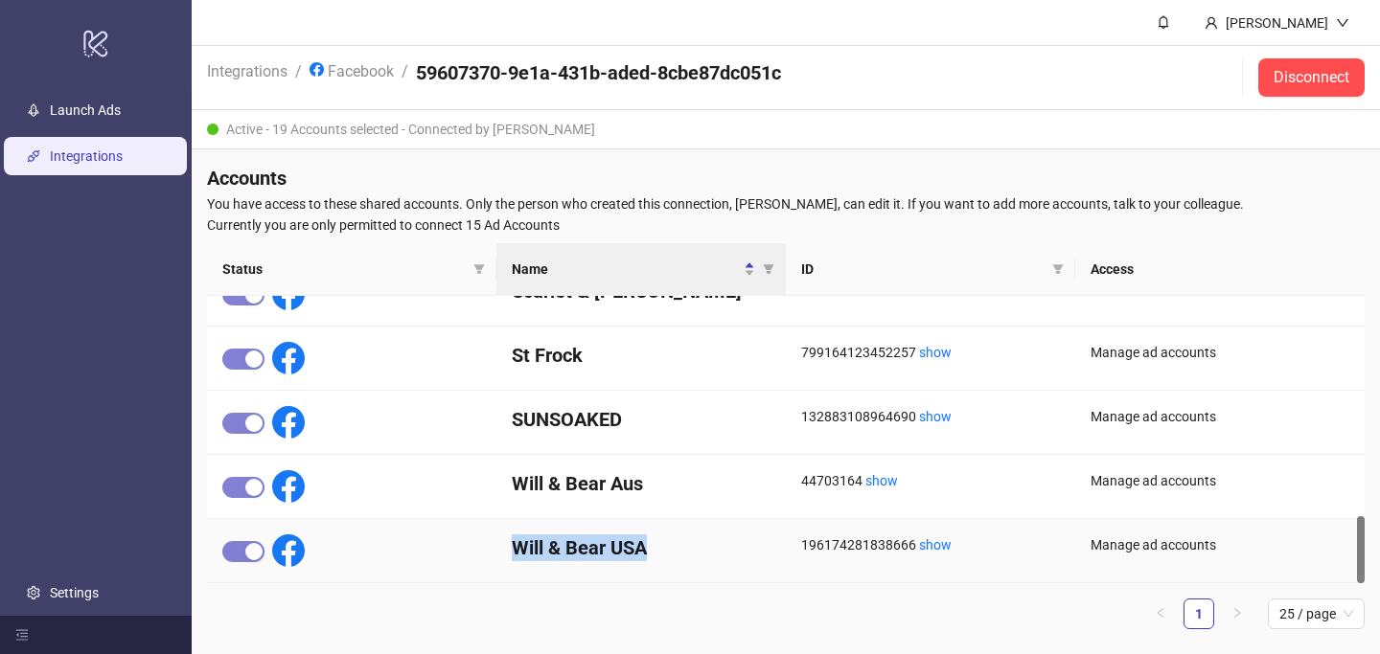
click at [677, 549] on div "Will & Bear USA" at bounding box center [640, 551] width 289 height 64
